Goal: Task Accomplishment & Management: Manage account settings

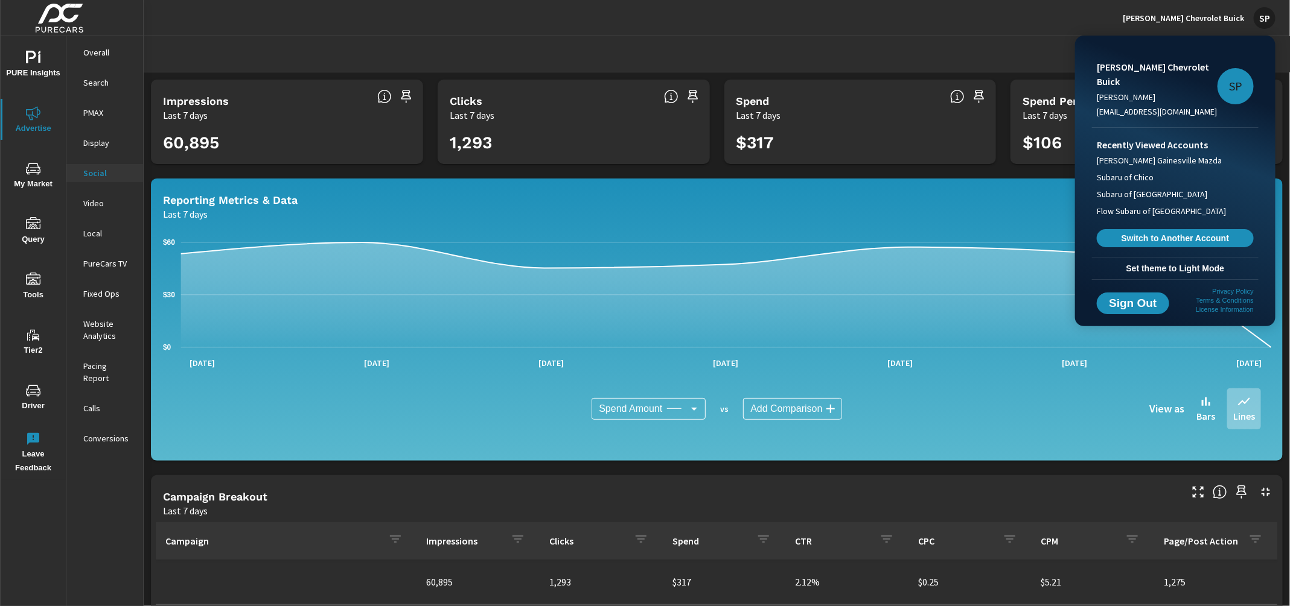
scroll to position [257, 0]
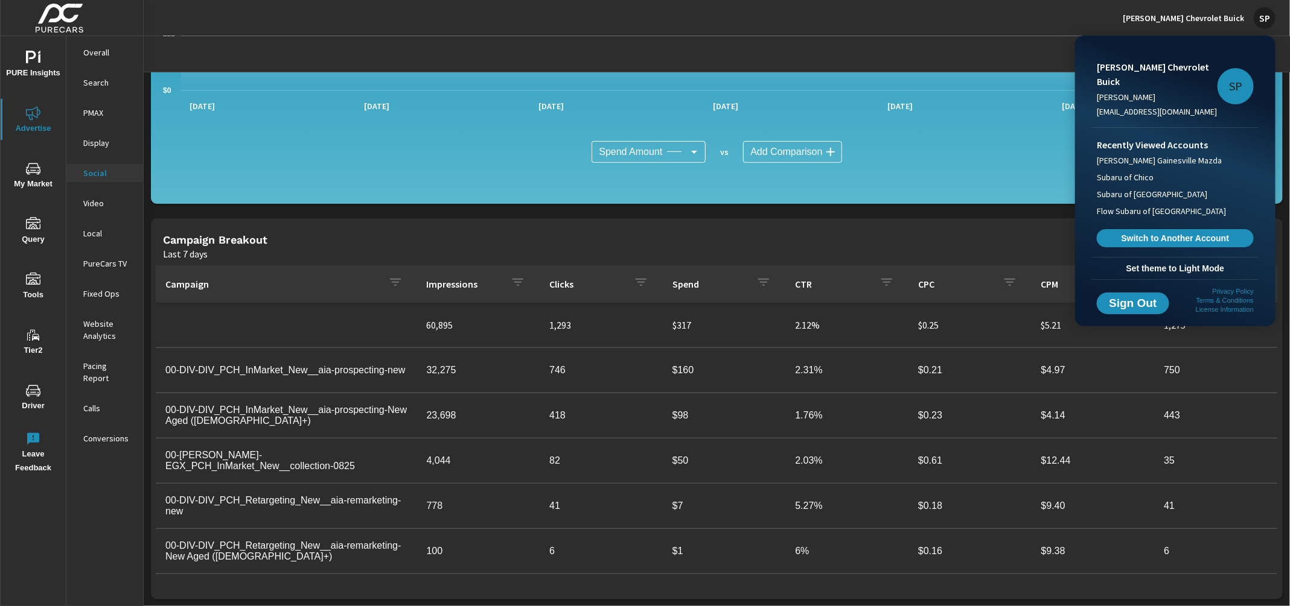
click at [1194, 16] on div at bounding box center [645, 303] width 1290 height 606
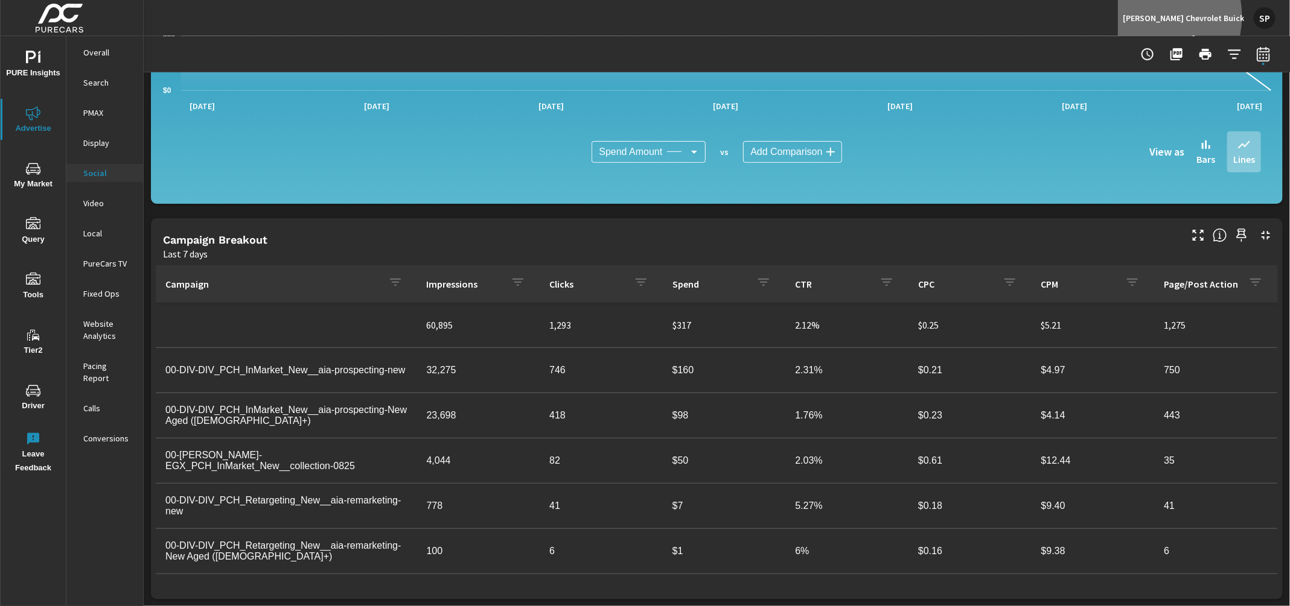
click at [1194, 16] on p "[PERSON_NAME] Chevrolet Buick" at bounding box center [1182, 18] width 121 height 11
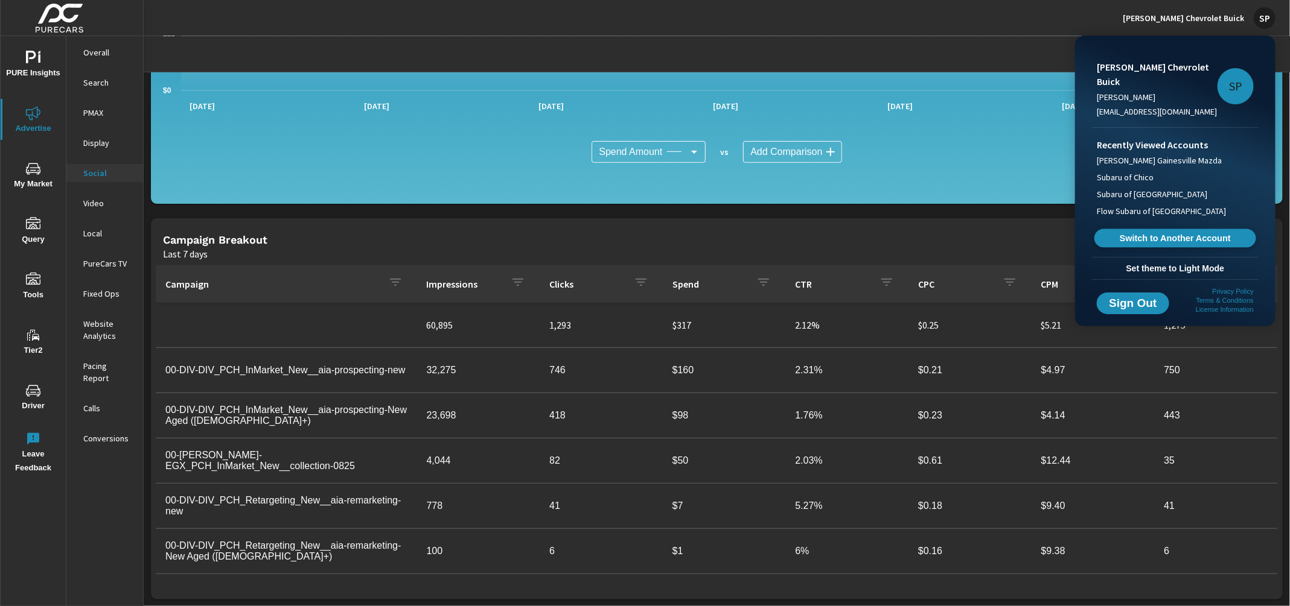
click at [1141, 233] on span "Switch to Another Account" at bounding box center [1175, 238] width 148 height 11
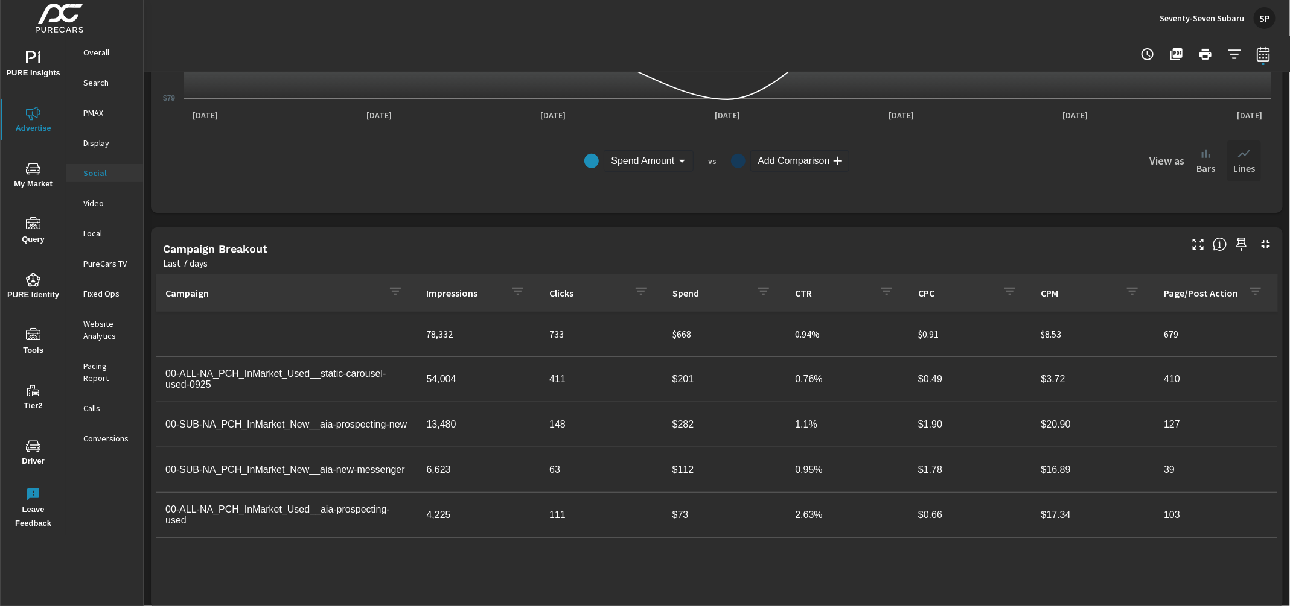
scroll to position [257, 0]
